Goal: Transaction & Acquisition: Purchase product/service

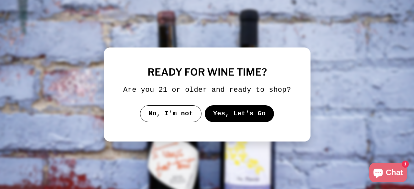
click at [236, 114] on button "Yes, Let's Go" at bounding box center [238, 113] width 69 height 17
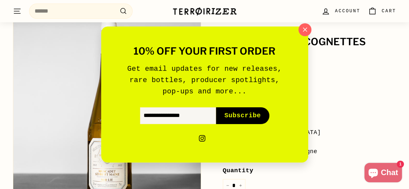
scroll to position [66, 0]
click at [299, 28] on button ""Close (esc)"" at bounding box center [305, 30] width 14 height 14
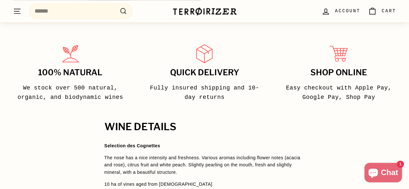
scroll to position [369, 0]
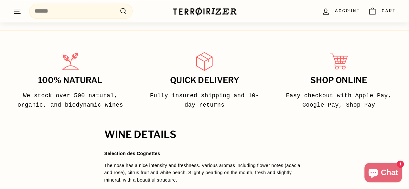
scroll to position [369, 0]
